Goal: Information Seeking & Learning: Understand process/instructions

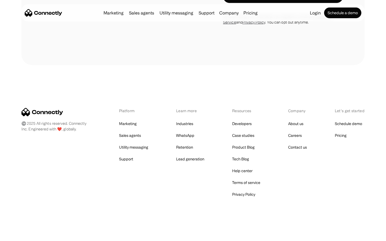
scroll to position [906, 0]
